Goal: Information Seeking & Learning: Check status

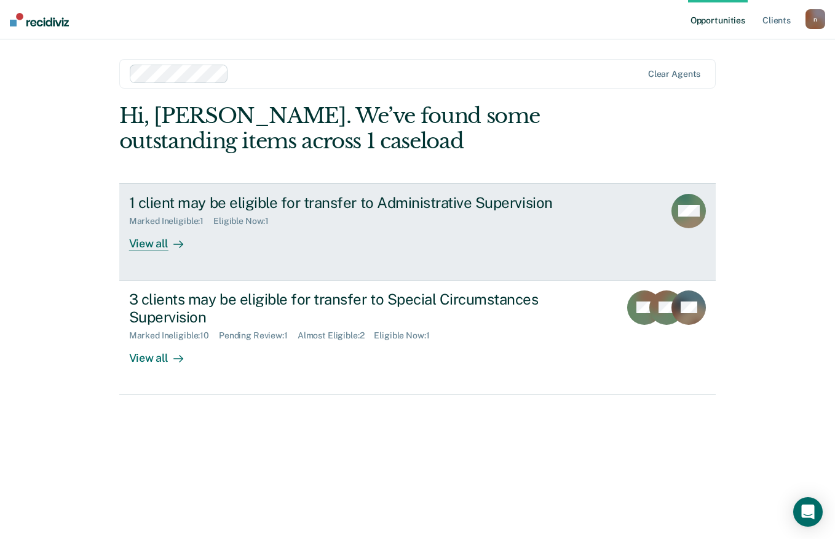
click at [454, 221] on div "Marked Ineligible : 1 Eligible Now : 1" at bounding box center [345, 218] width 432 height 15
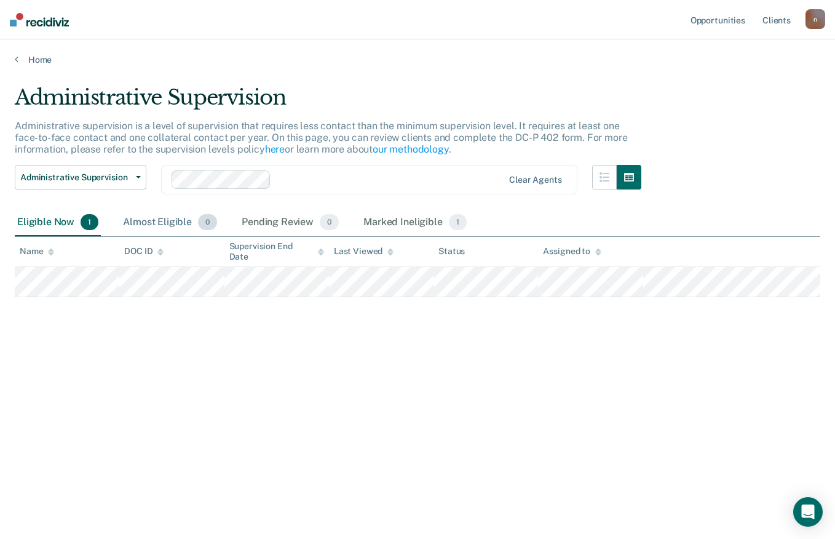
click at [168, 221] on div "Almost Eligible 0" at bounding box center [170, 222] width 99 height 27
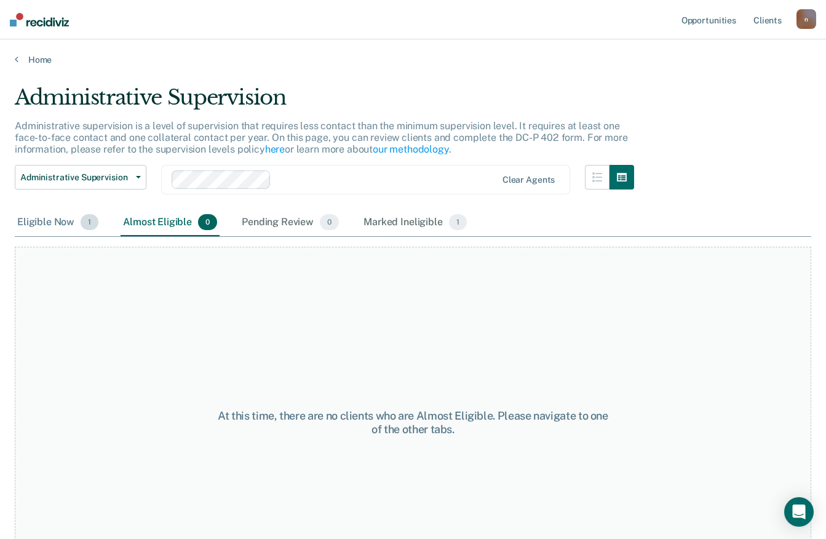
click at [25, 213] on div "Eligible Now 1" at bounding box center [58, 222] width 86 height 27
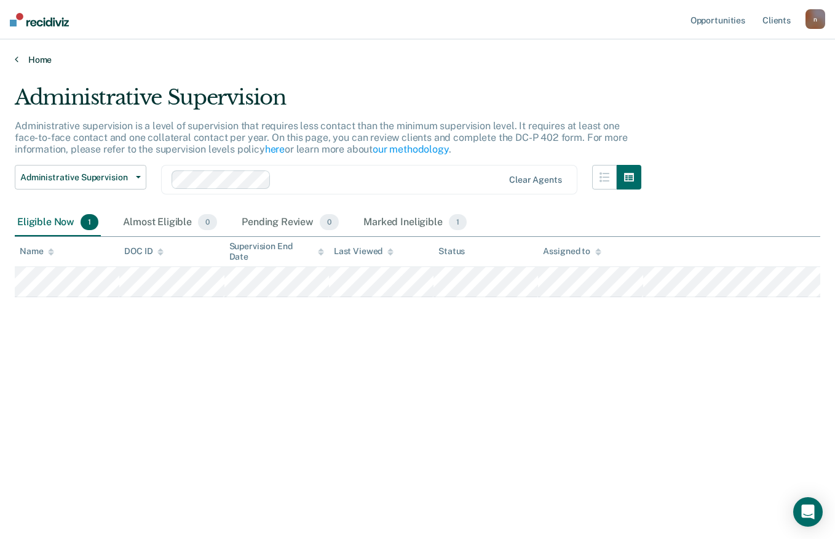
click at [32, 60] on link "Home" at bounding box center [418, 59] width 806 height 11
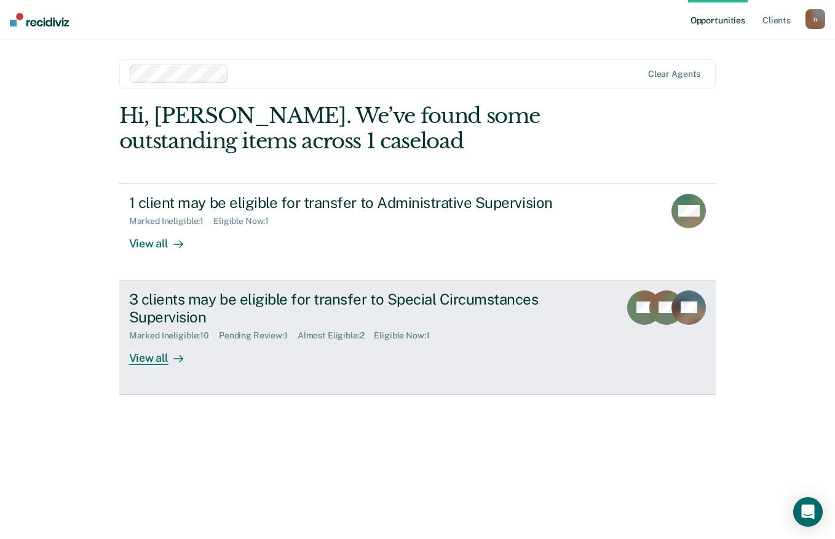
click at [229, 303] on div "3 clients may be eligible for transfer to Special Circumstances Supervision" at bounding box center [345, 308] width 432 height 36
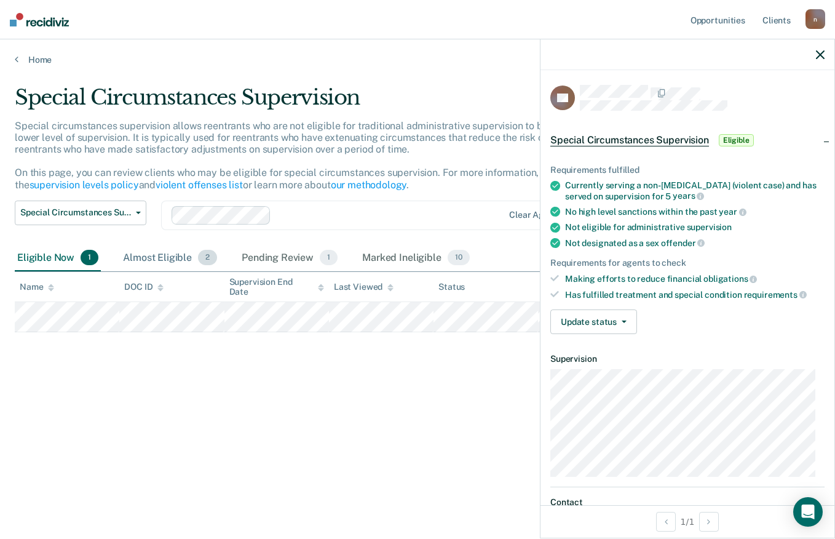
click at [182, 260] on div "Almost Eligible 2" at bounding box center [170, 258] width 99 height 27
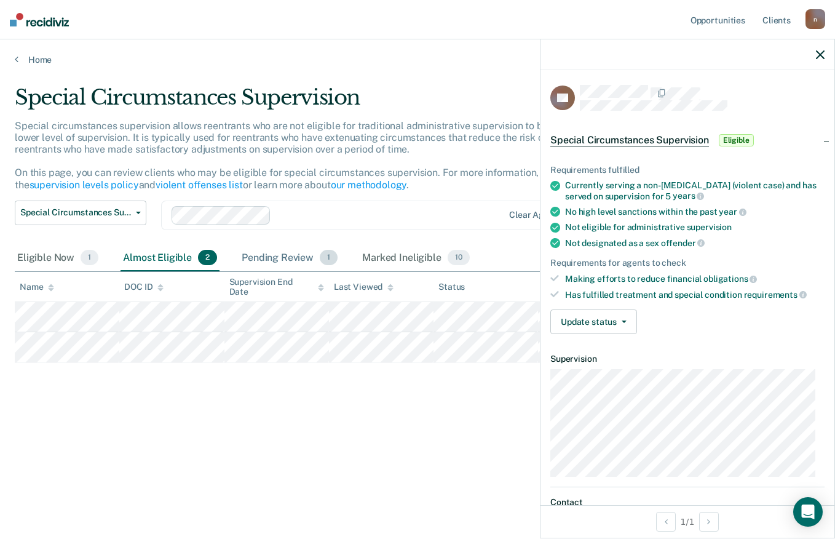
click at [261, 263] on div "Pending Review 1" at bounding box center [289, 258] width 101 height 27
